Goal: Check status: Check status

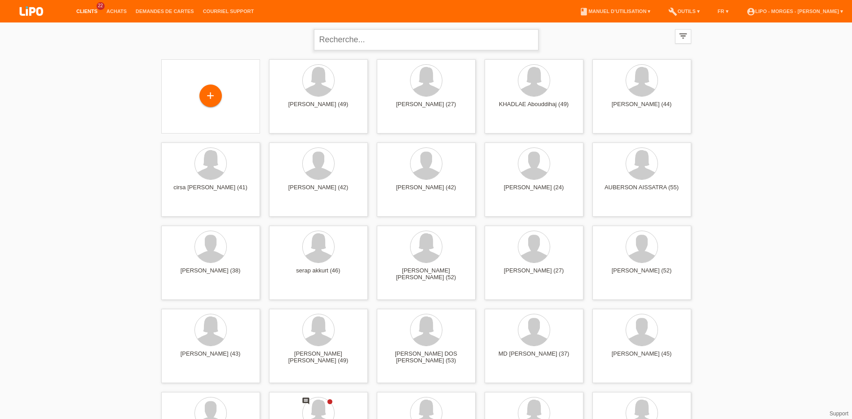
click at [361, 37] on input "text" at bounding box center [426, 39] width 225 height 21
type input "[PERSON_NAME] mout"
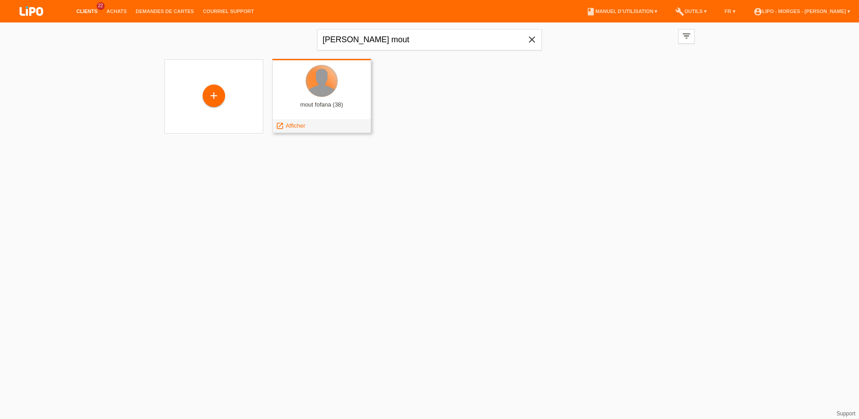
click at [329, 76] on div at bounding box center [321, 80] width 31 height 31
click at [298, 125] on span "Afficher" at bounding box center [296, 125] width 20 height 7
